Goal: Transaction & Acquisition: Book appointment/travel/reservation

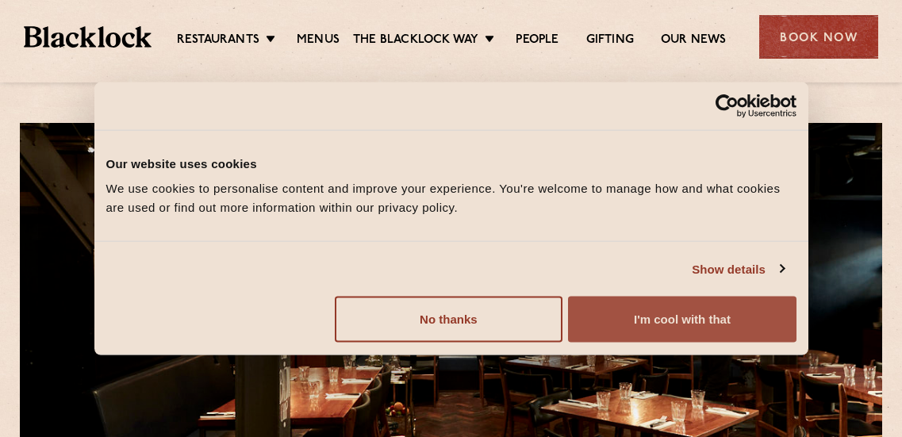
click at [637, 318] on button "I'm cool with that" at bounding box center [682, 320] width 228 height 46
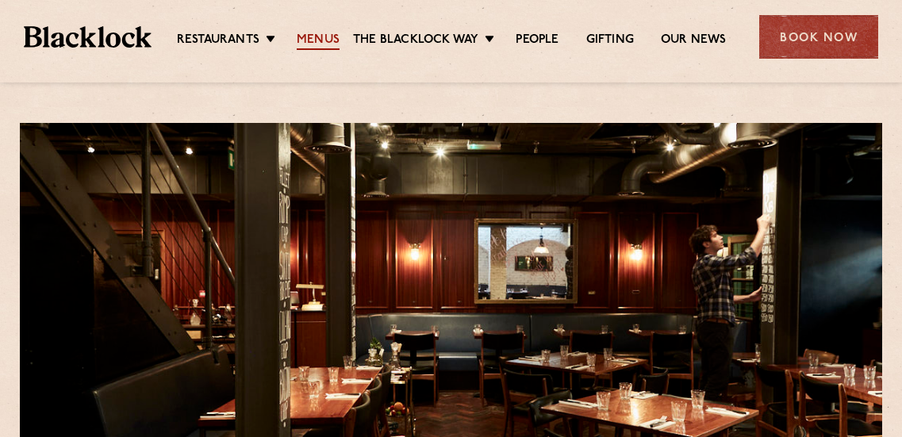
click at [317, 33] on link "Menus" at bounding box center [318, 41] width 43 height 17
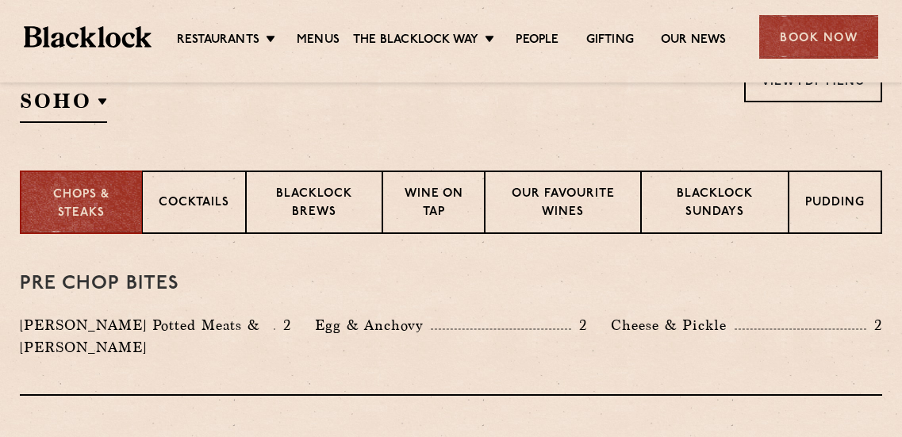
scroll to position [572, 0]
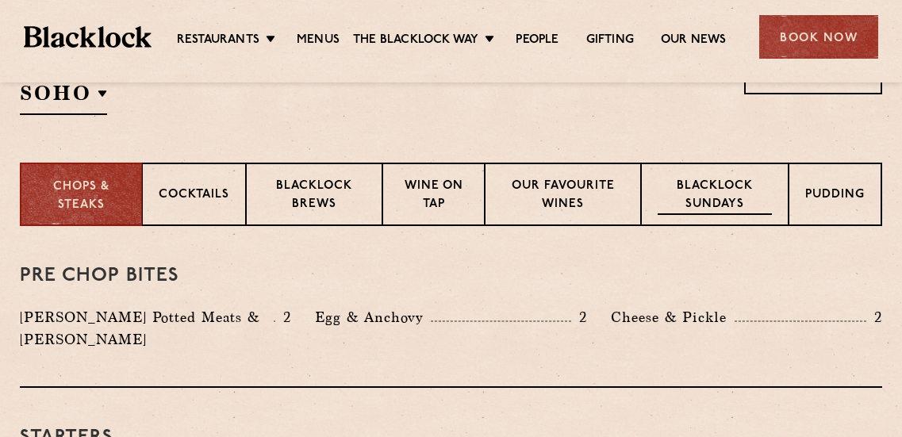
click at [702, 208] on p "Blacklock Sundays" at bounding box center [715, 196] width 114 height 37
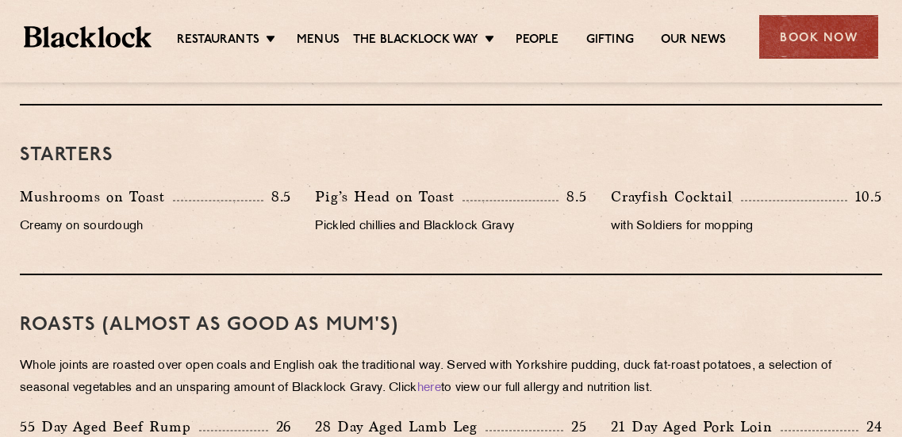
scroll to position [943, 0]
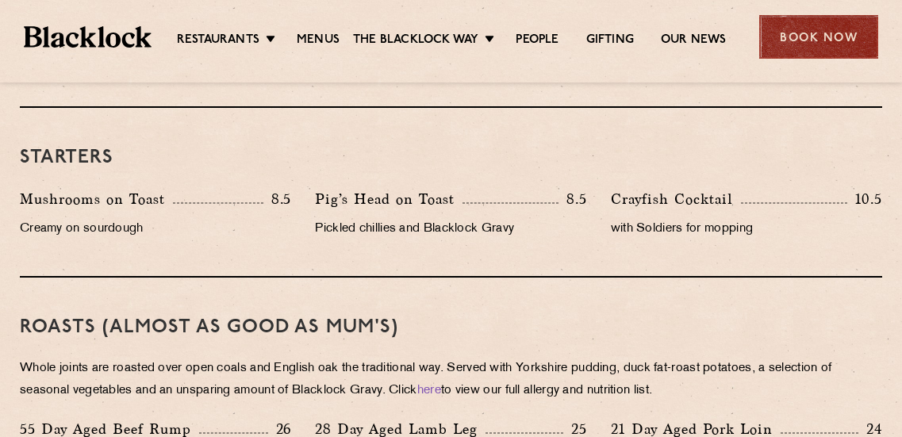
click at [804, 37] on div "Book Now" at bounding box center [818, 37] width 119 height 44
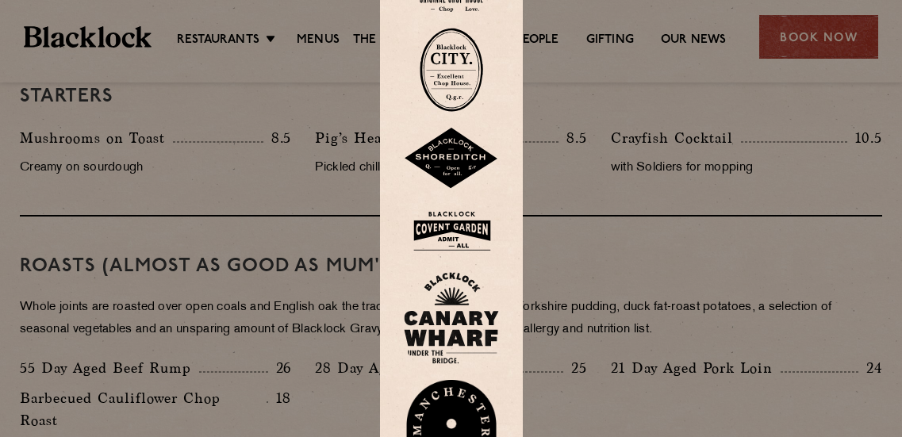
scroll to position [1000, 0]
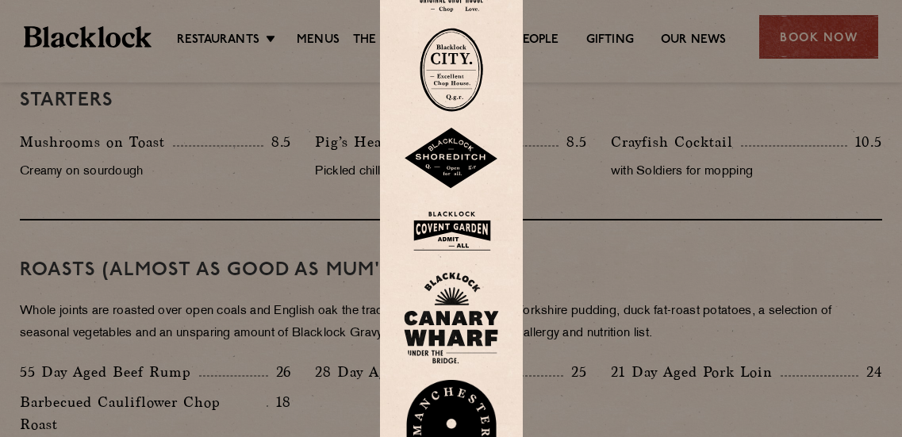
click at [463, 230] on img at bounding box center [451, 232] width 95 height 52
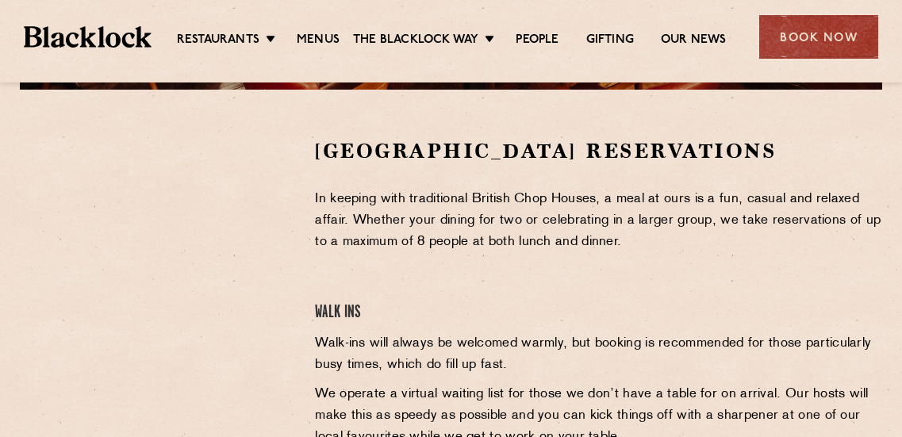
scroll to position [490, 0]
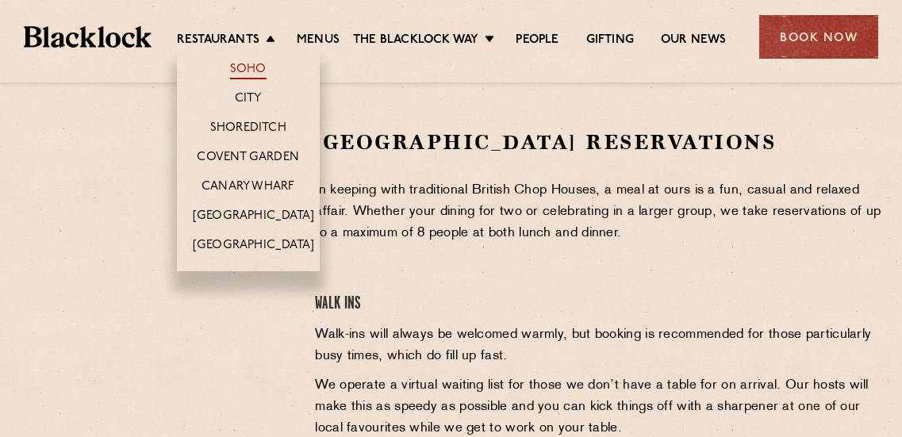
click at [249, 71] on link "Soho" at bounding box center [248, 70] width 36 height 17
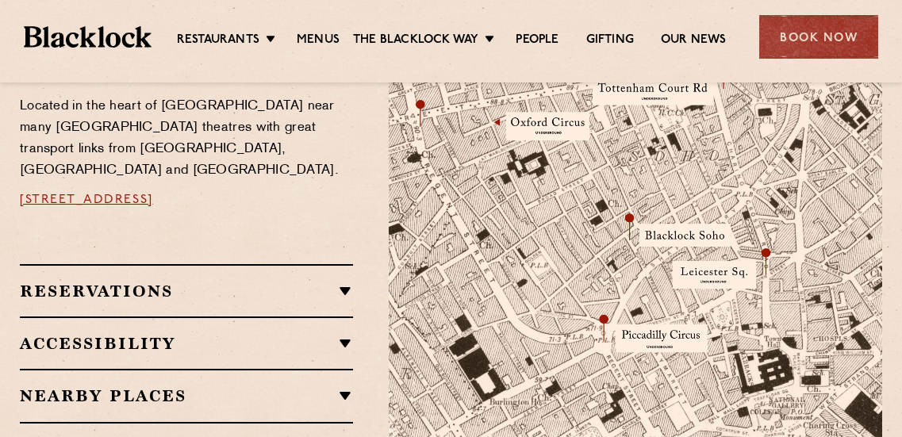
scroll to position [1008, 0]
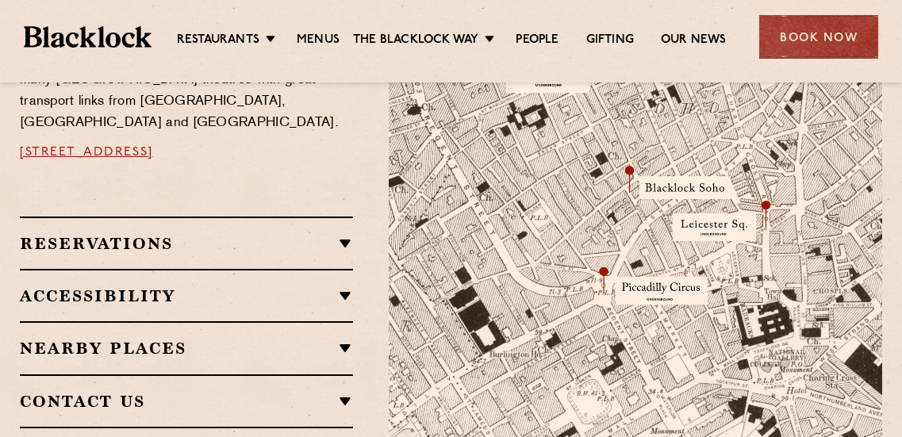
click at [344, 217] on div "Reservations RESERVATIONS We take reservations in Soho whilst always leaving a …" at bounding box center [186, 243] width 333 height 52
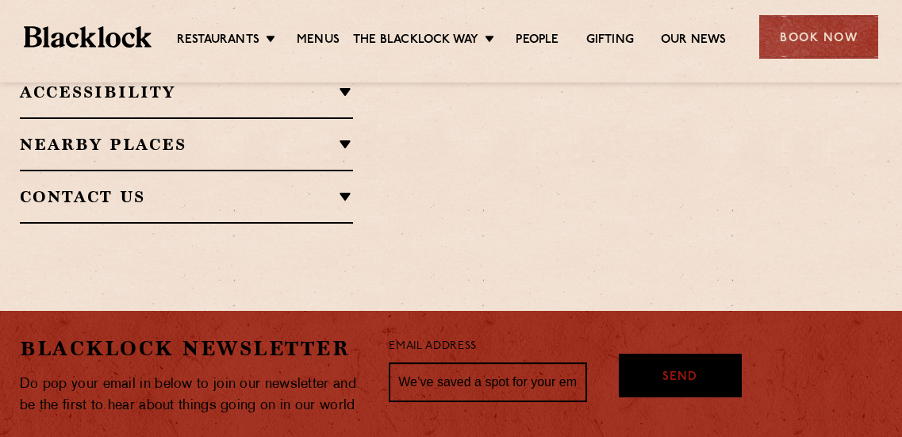
scroll to position [1657, 0]
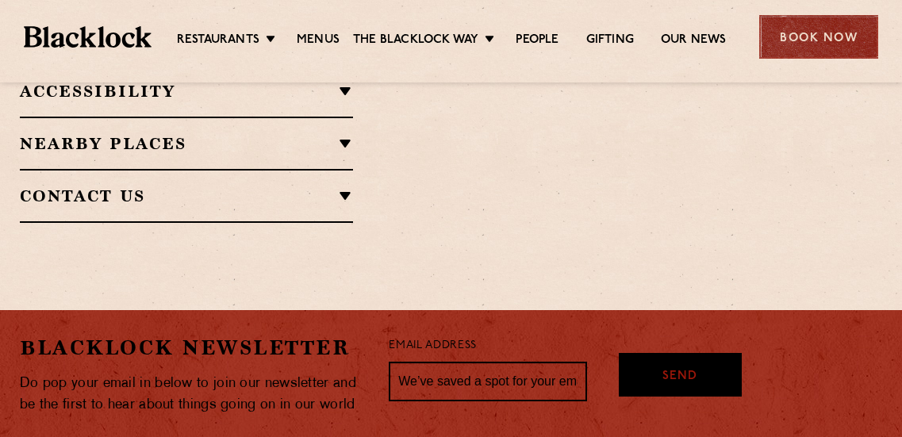
click at [829, 35] on div "Book Now" at bounding box center [818, 37] width 119 height 44
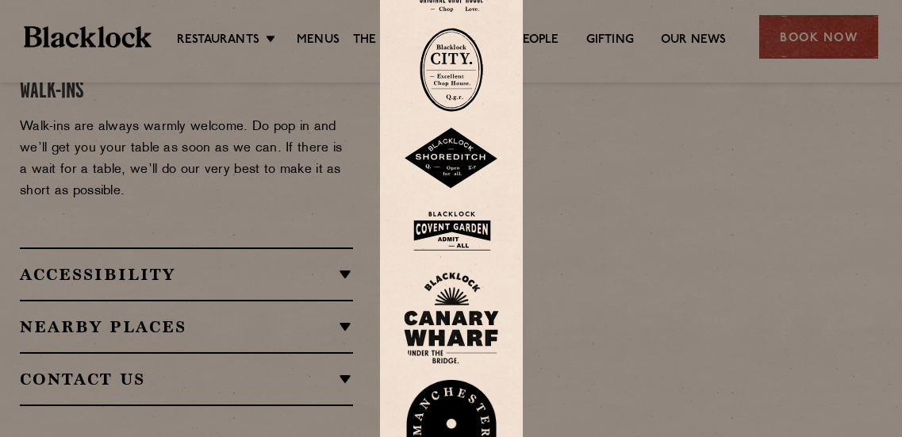
scroll to position [1473, 0]
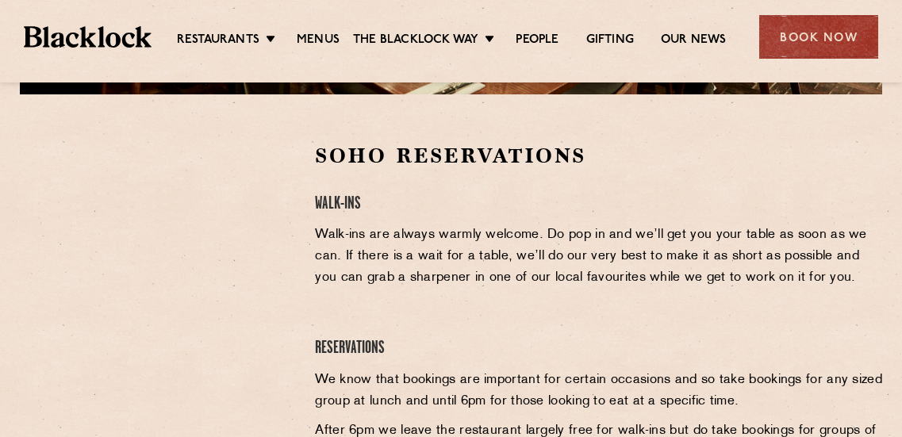
scroll to position [467, 0]
